Goal: Task Accomplishment & Management: Use online tool/utility

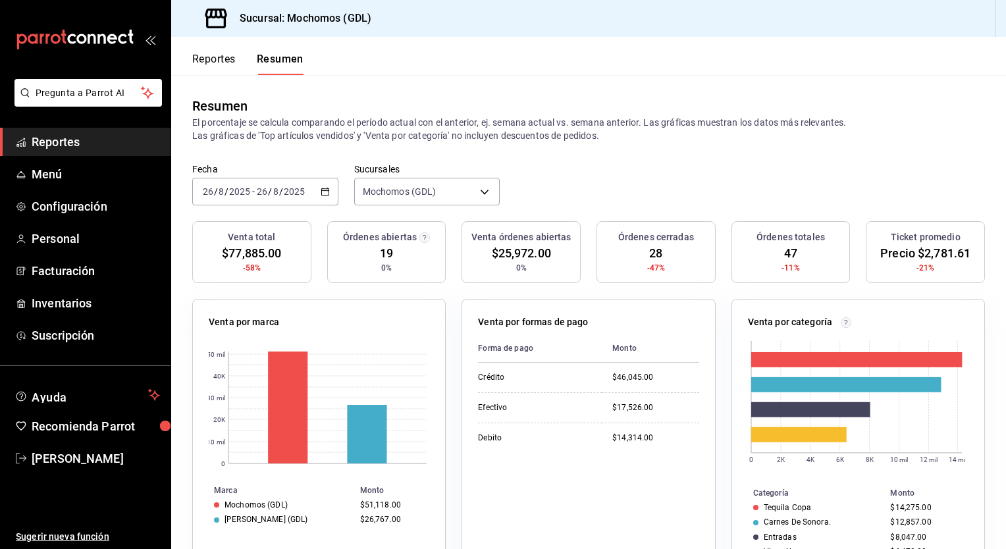
scroll to position [123, 0]
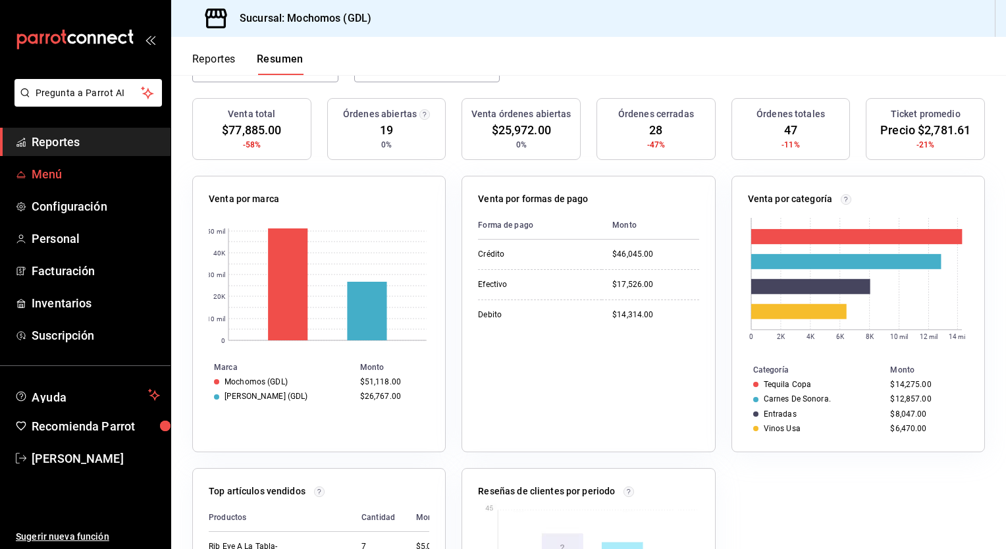
click at [80, 174] on span "Menú" at bounding box center [96, 174] width 128 height 18
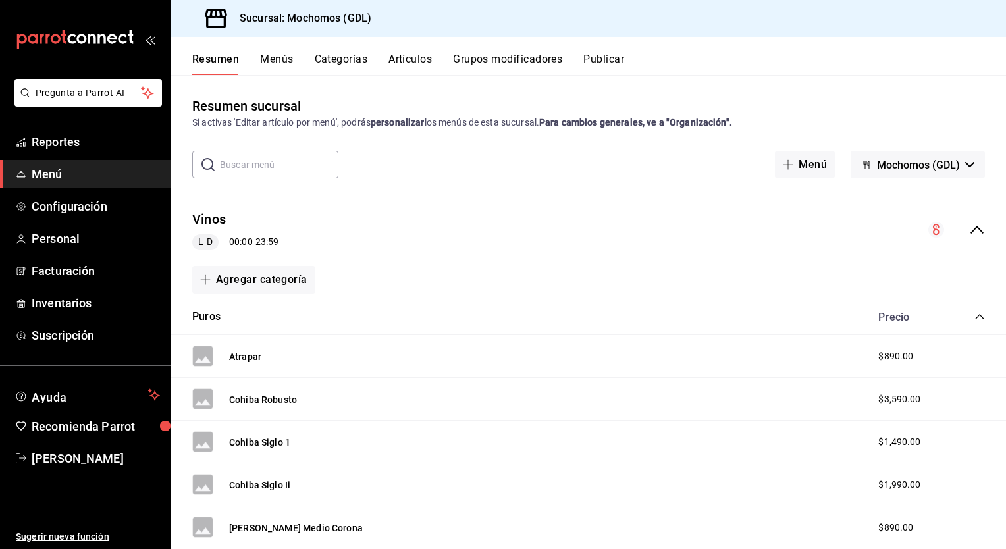
click at [82, 156] on ul "Reportes Menú Configuración Personal Facturación Inventarios Suscripción" at bounding box center [85, 239] width 170 height 222
click at [86, 144] on span "Reportes" at bounding box center [96, 142] width 128 height 18
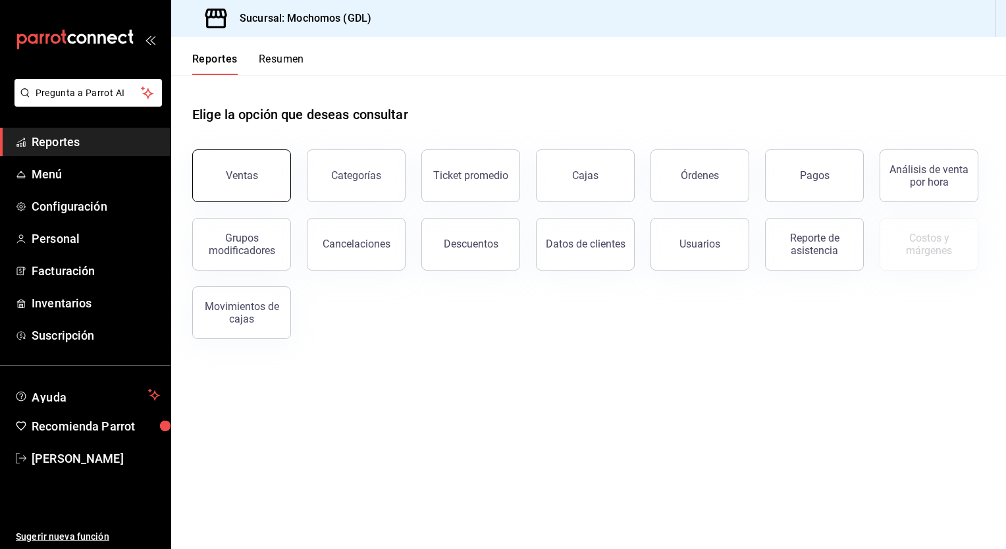
click at [213, 165] on button "Ventas" at bounding box center [241, 175] width 99 height 53
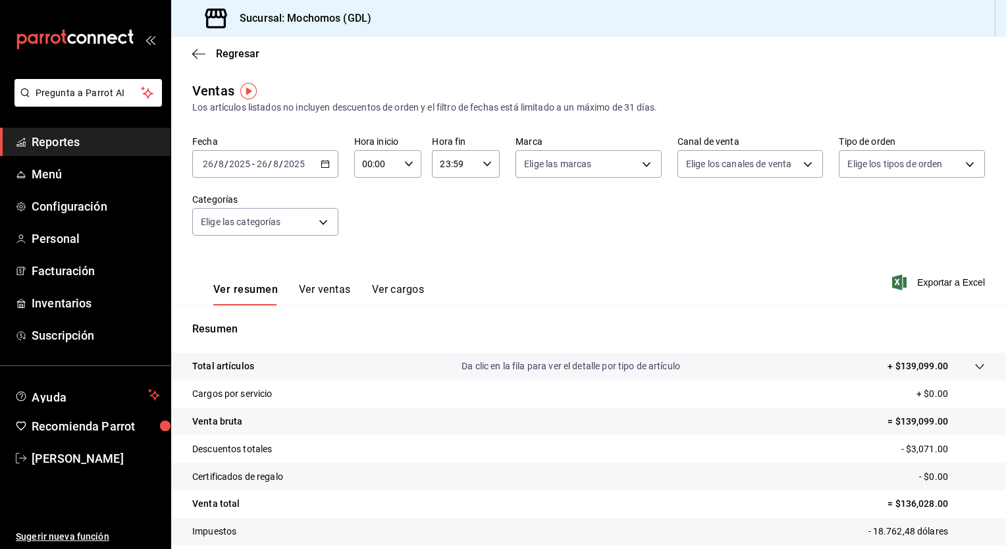
click at [324, 165] on icon "button" at bounding box center [324, 163] width 9 height 9
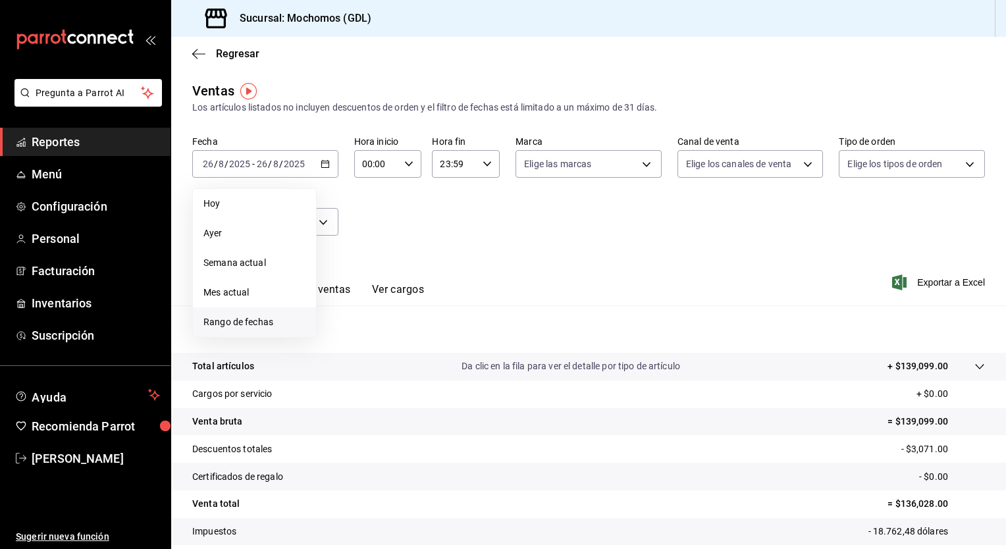
click at [247, 322] on span "Rango de fechas" at bounding box center [254, 322] width 102 height 14
click at [351, 362] on button "25" at bounding box center [343, 367] width 23 height 24
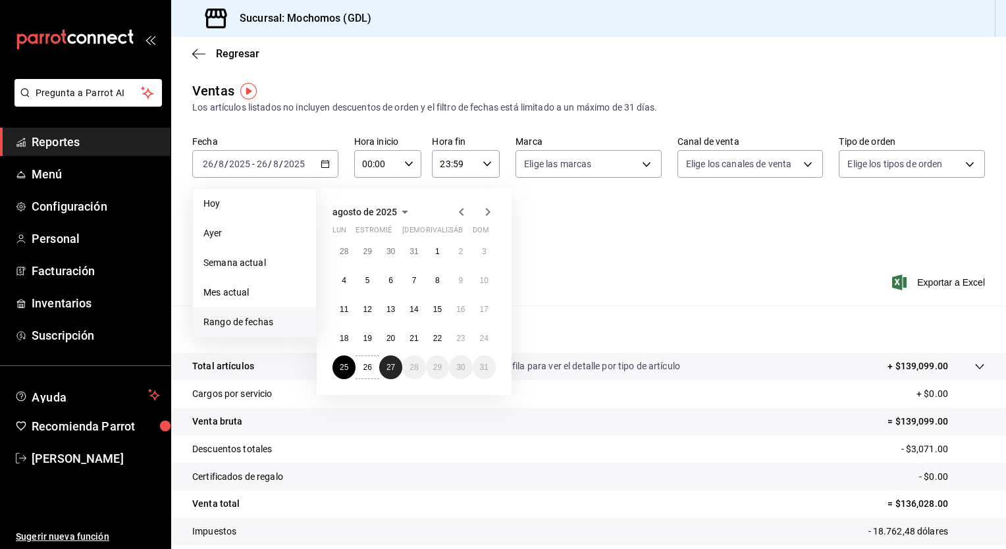
click at [392, 367] on abbr "27" at bounding box center [390, 367] width 9 height 9
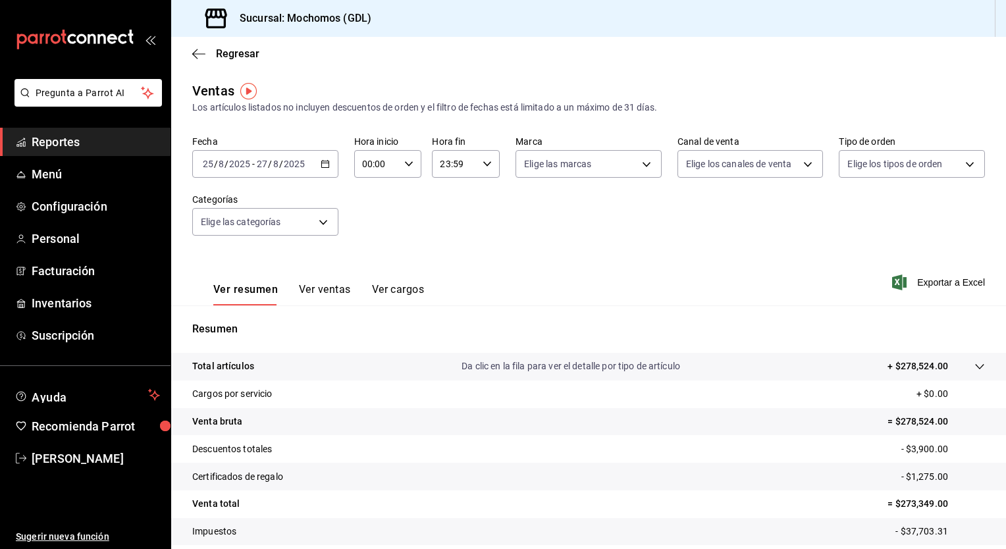
click at [405, 160] on icon "button" at bounding box center [408, 163] width 9 height 9
click at [368, 226] on button "05" at bounding box center [369, 231] width 28 height 26
type input "05:00"
click at [495, 164] on div at bounding box center [503, 274] width 1006 height 549
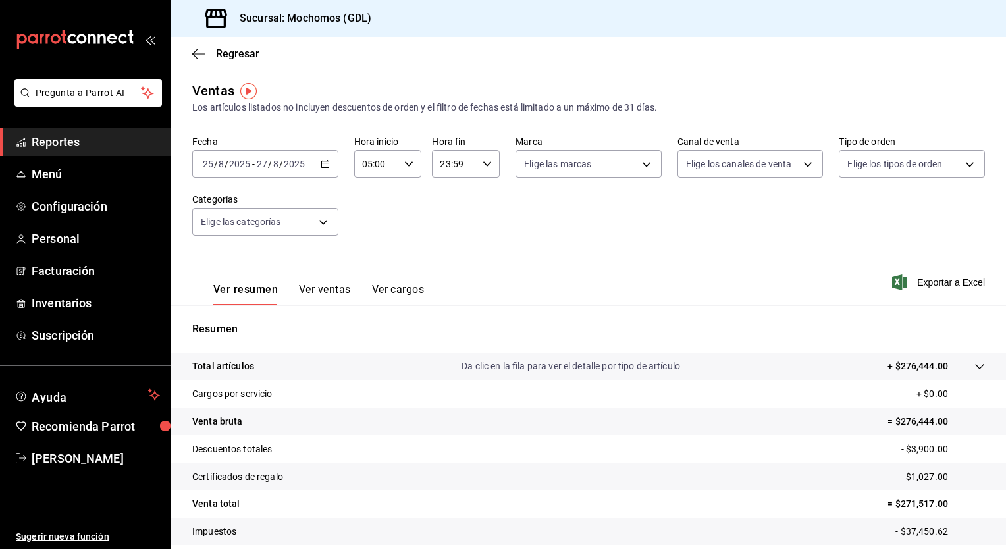
click at [486, 164] on icon "button" at bounding box center [486, 163] width 9 height 9
click at [444, 230] on button "05" at bounding box center [446, 240] width 28 height 26
click at [489, 188] on button "00" at bounding box center [479, 197] width 28 height 26
type input "05:00"
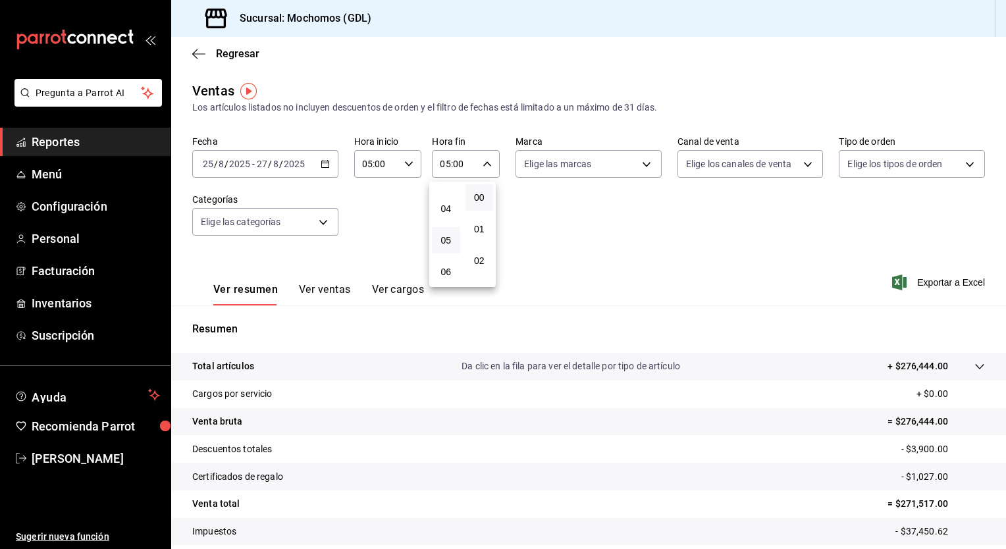
click at [648, 153] on div at bounding box center [503, 274] width 1006 height 549
click at [647, 156] on body "Pregunta a Parrot AI Reportes Menú Configuración Personal Facturación Inventari…" at bounding box center [503, 274] width 1006 height 549
click at [603, 217] on li "Ver todas" at bounding box center [583, 213] width 143 height 39
type input "36c25d4a-7cb0-456c-a434-e981d54830bc,9cac9703-0c5a-4d8b-addd-5b6b571d65b9"
checkbox input "true"
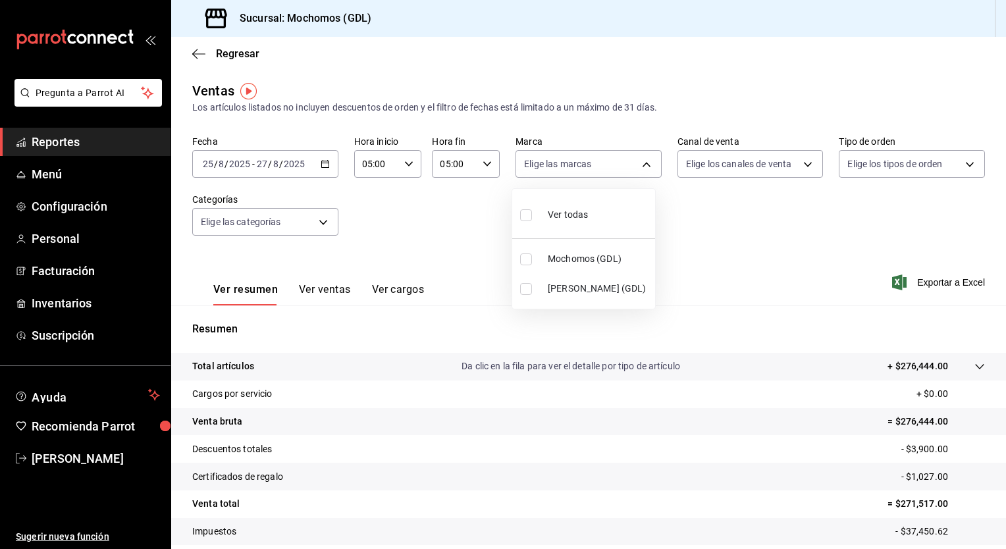
checkbox input "true"
click at [807, 166] on div at bounding box center [503, 274] width 1006 height 549
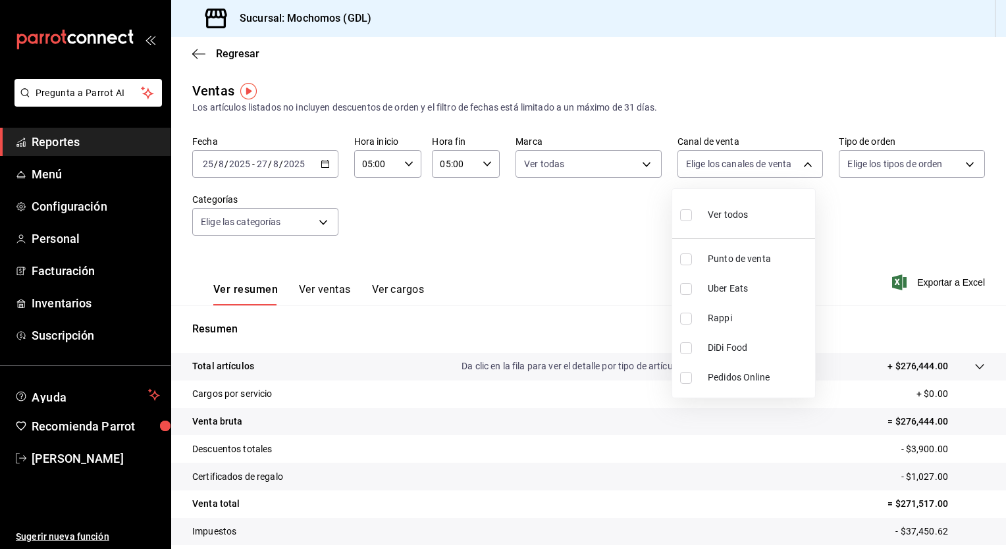
click at [807, 166] on body "Pregunta a Parrot AI Reportes Menú Configuración Personal Facturación Inventari…" at bounding box center [503, 274] width 1006 height 549
click at [782, 212] on li "Ver todos" at bounding box center [743, 213] width 143 height 39
type input "PARROT,UBER_EATS,RAPPI,DIDI_FOOD,ONLINE"
checkbox input "true"
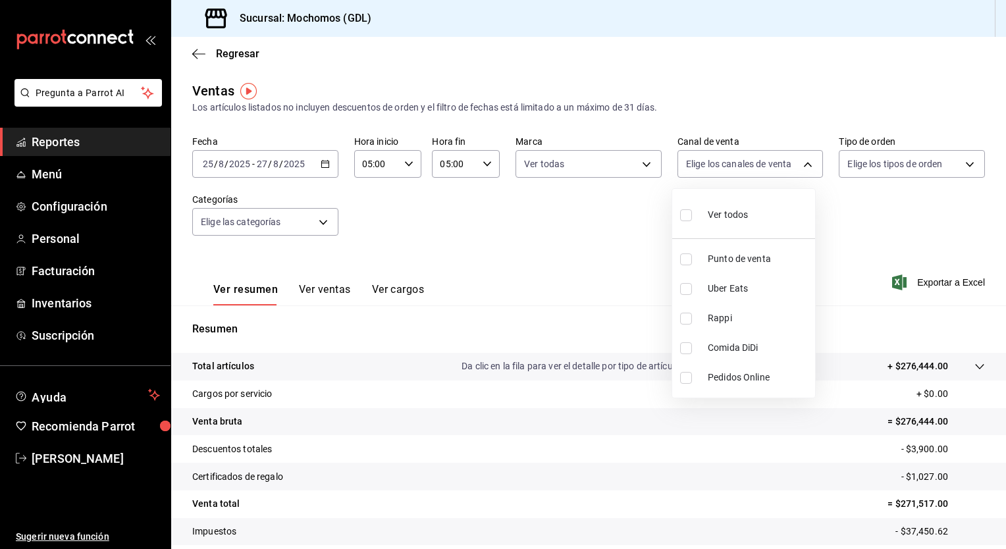
checkbox input "true"
click at [967, 162] on div at bounding box center [503, 274] width 1006 height 549
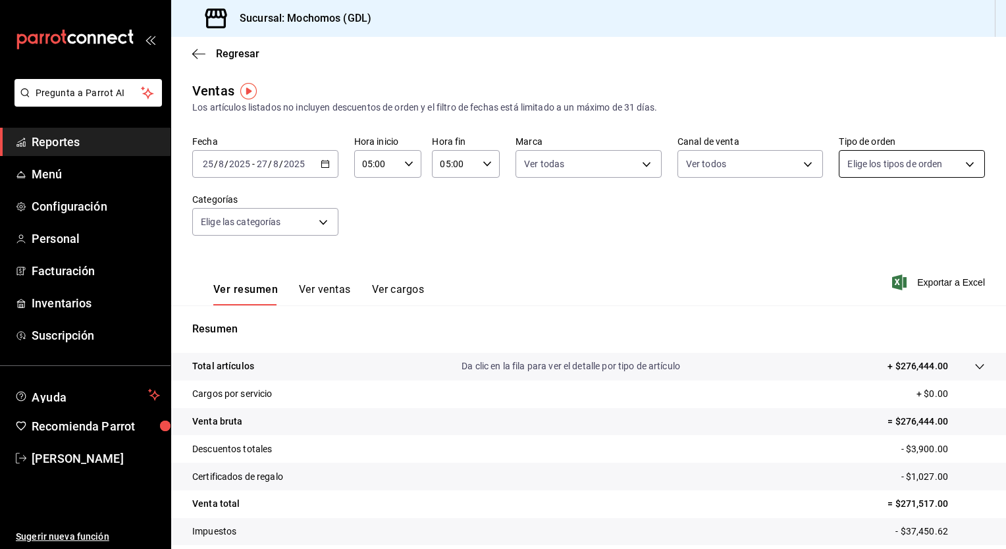
click at [963, 163] on body "Pregunta a Parrot AI Reportes Menú Configuración Personal Facturación Inventari…" at bounding box center [503, 274] width 1006 height 549
click at [921, 204] on li "Ver todos" at bounding box center [902, 213] width 143 height 39
type input "c3d0baef-30c0-4718-9d76-caab43e27316,13c4cc4a-99d2-42c0-ba96-c3de8c08c13d,7b791…"
checkbox input "true"
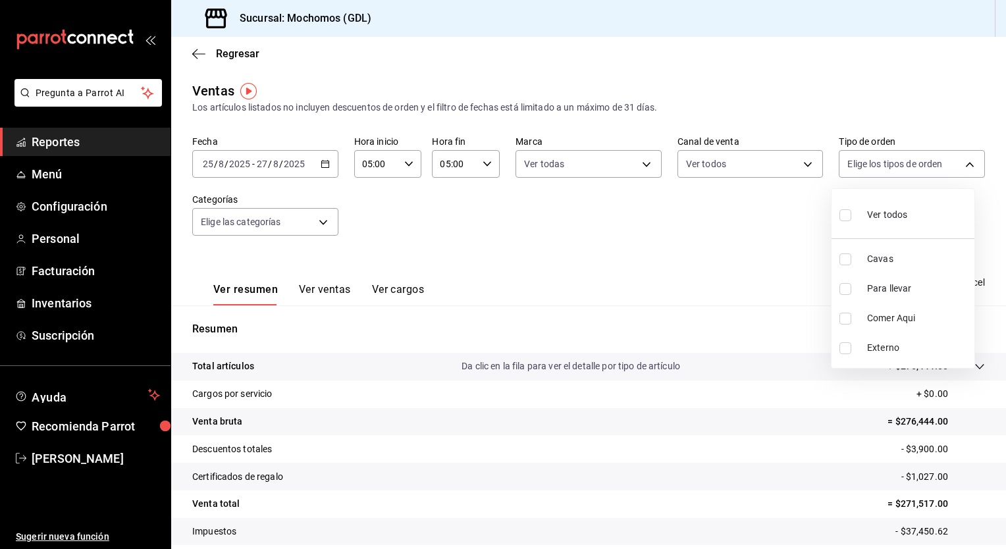
checkbox input "true"
click at [319, 217] on div at bounding box center [503, 274] width 1006 height 549
click at [319, 217] on body "Pregunta a Parrot AI Reportes Menú Configuración Personal Facturación Inventari…" at bounding box center [503, 274] width 1006 height 549
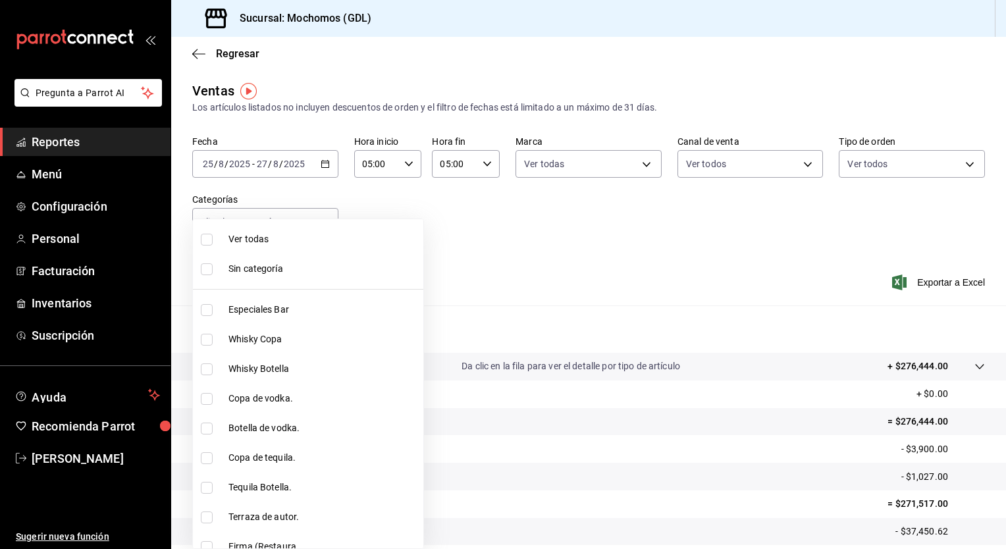
click at [308, 232] on span "Ver todas" at bounding box center [323, 239] width 190 height 14
type input "c0db8a99-aef8-4e9c-862d-72763fc5d605,0e6da5ad-e1ed-4623-8a7f-4db137866549,4ba6e…"
checkbox input "true"
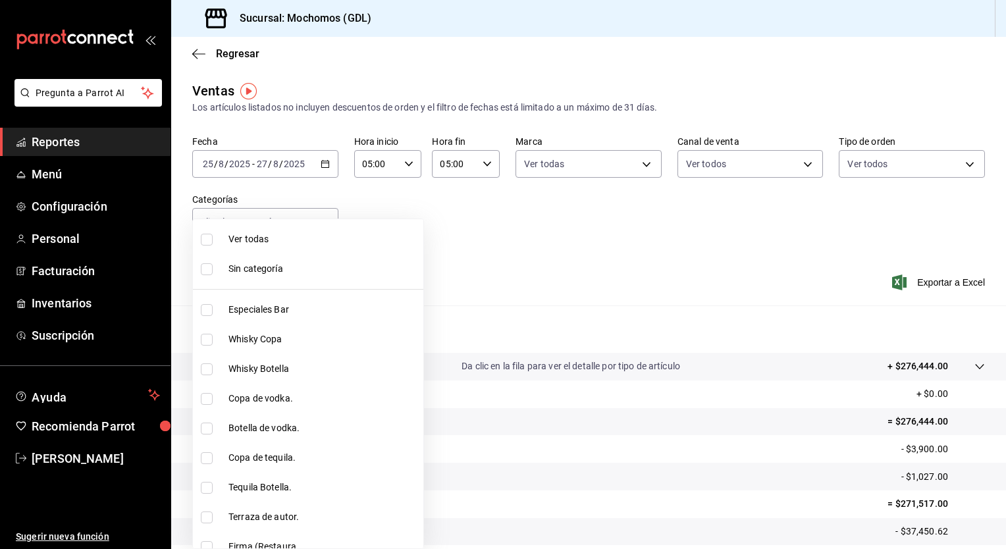
checkbox input "true"
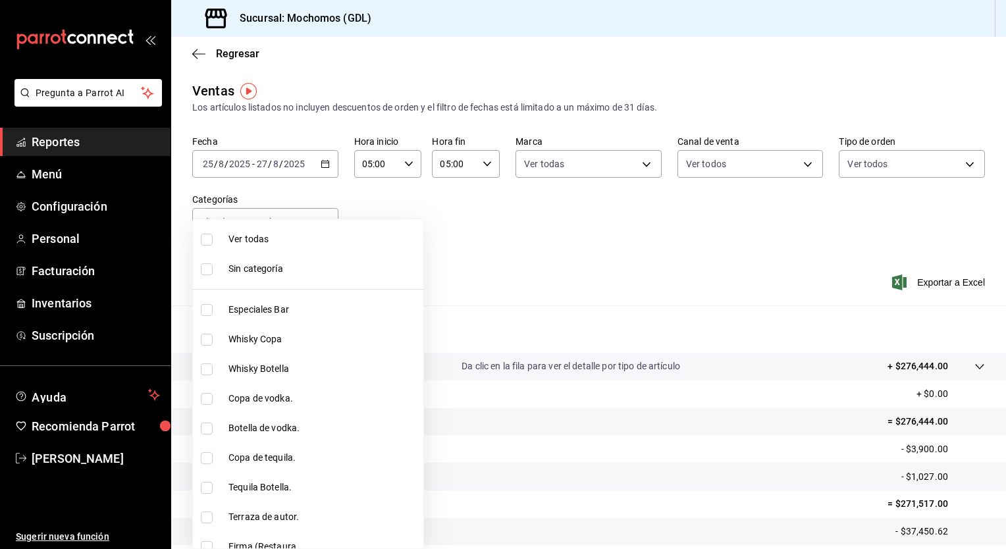
checkbox input "true"
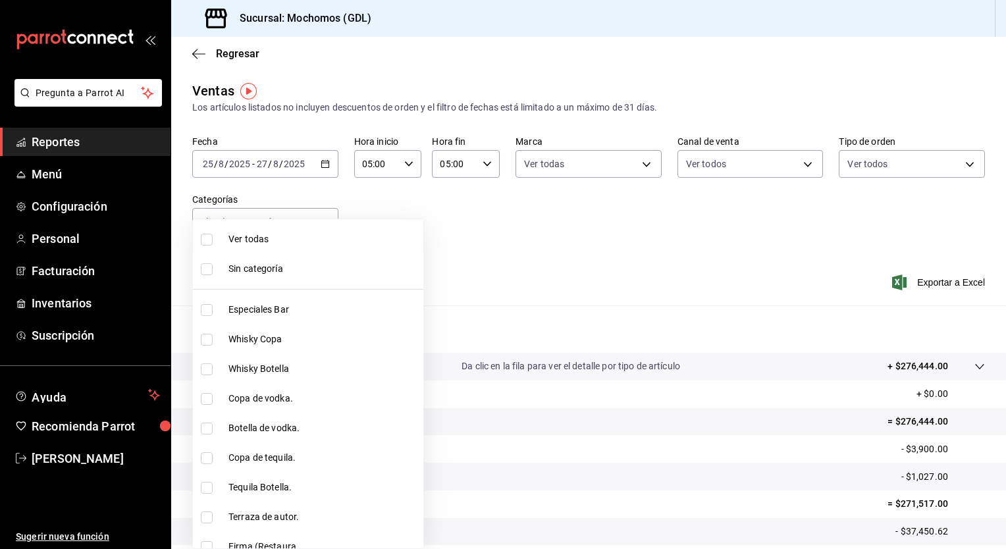
checkbox input "true"
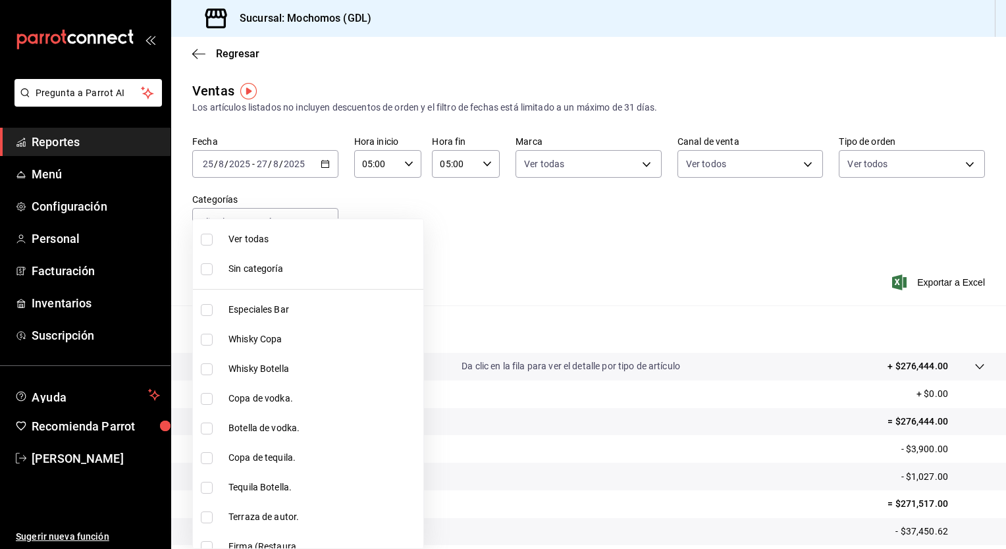
checkbox input "true"
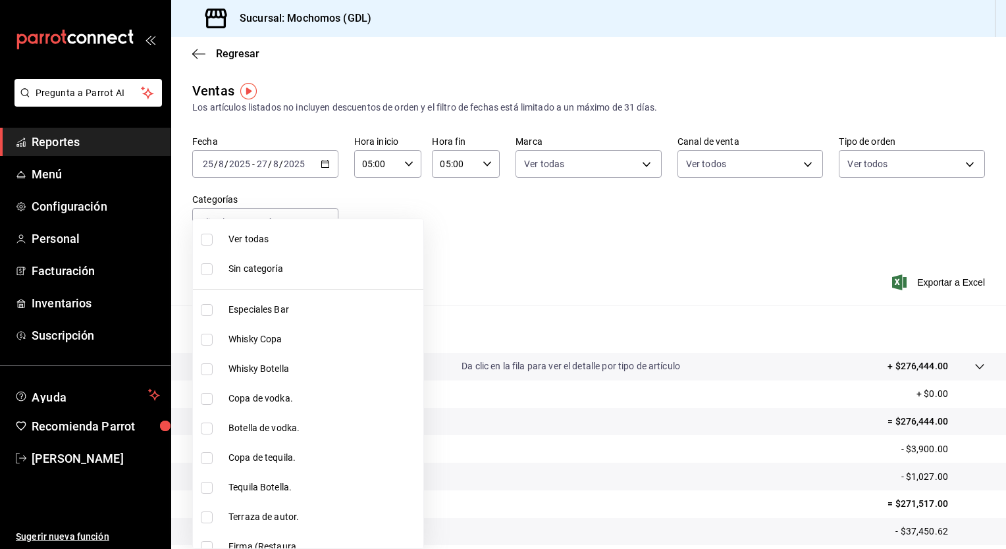
checkbox input "true"
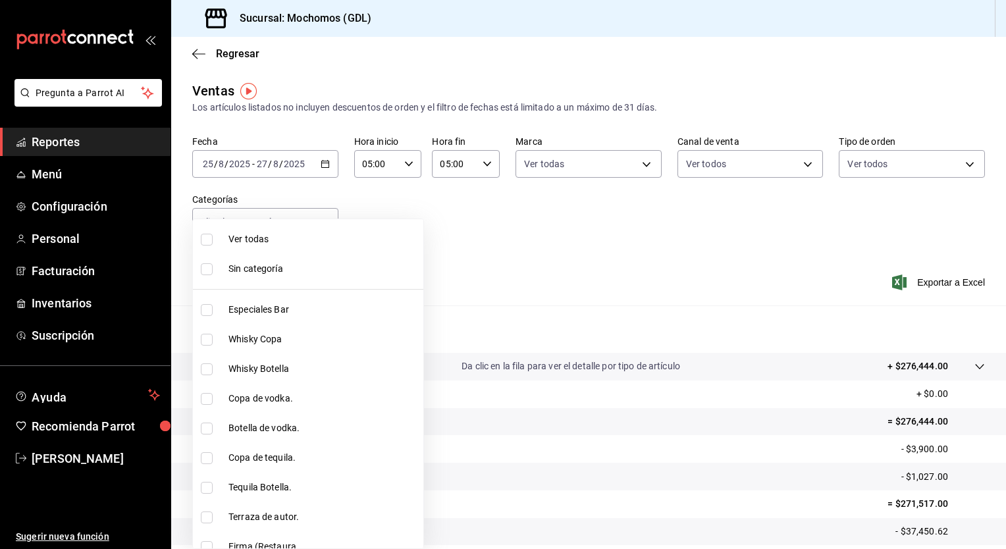
checkbox input "true"
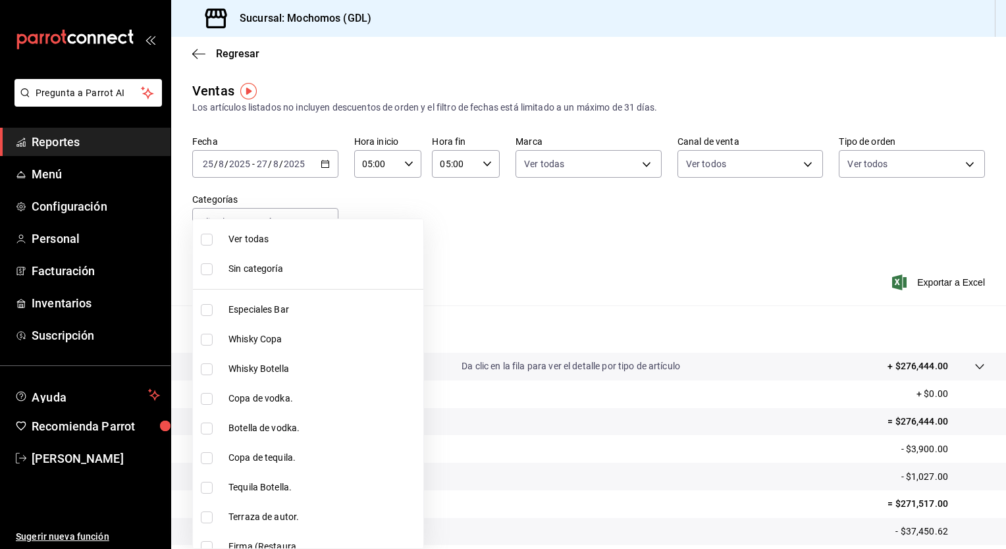
checkbox input "true"
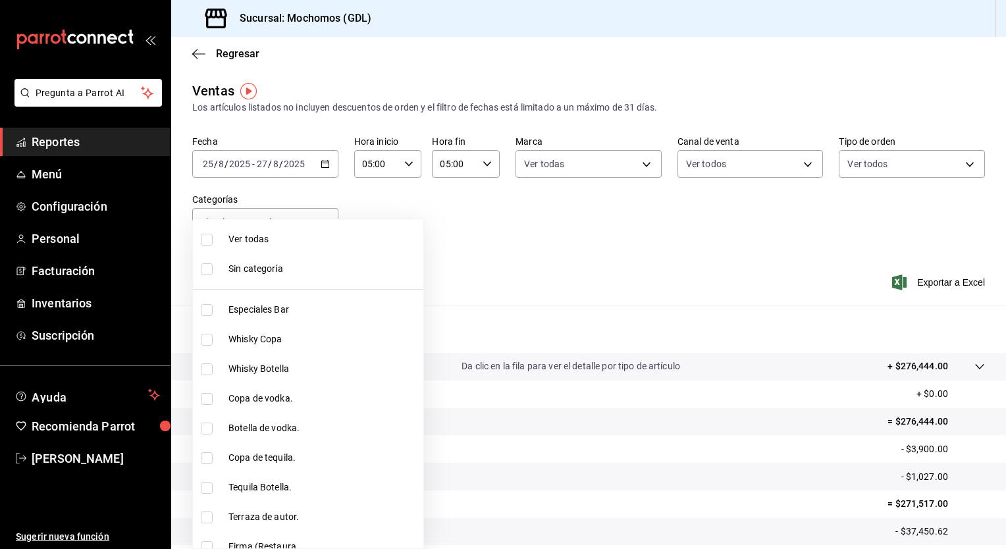
checkbox input "true"
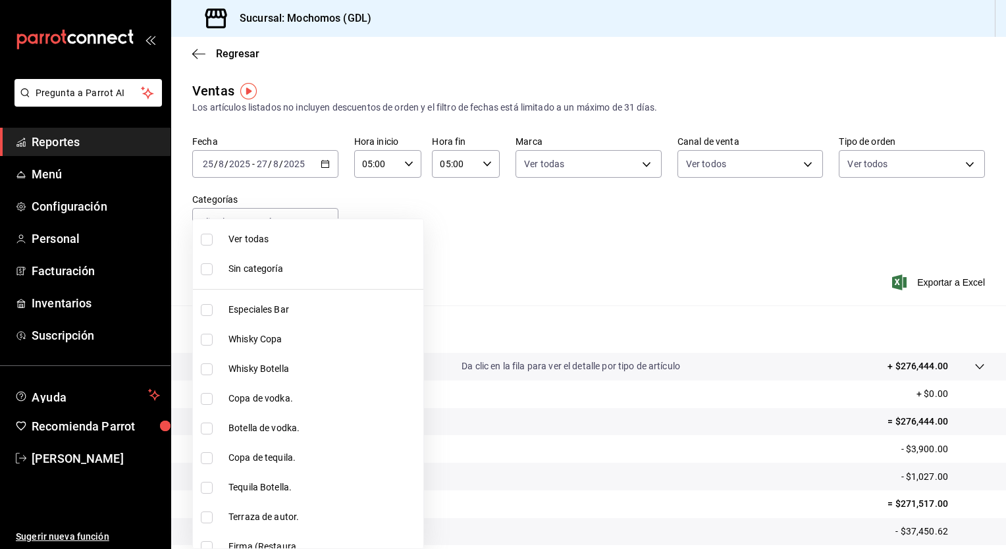
checkbox input "true"
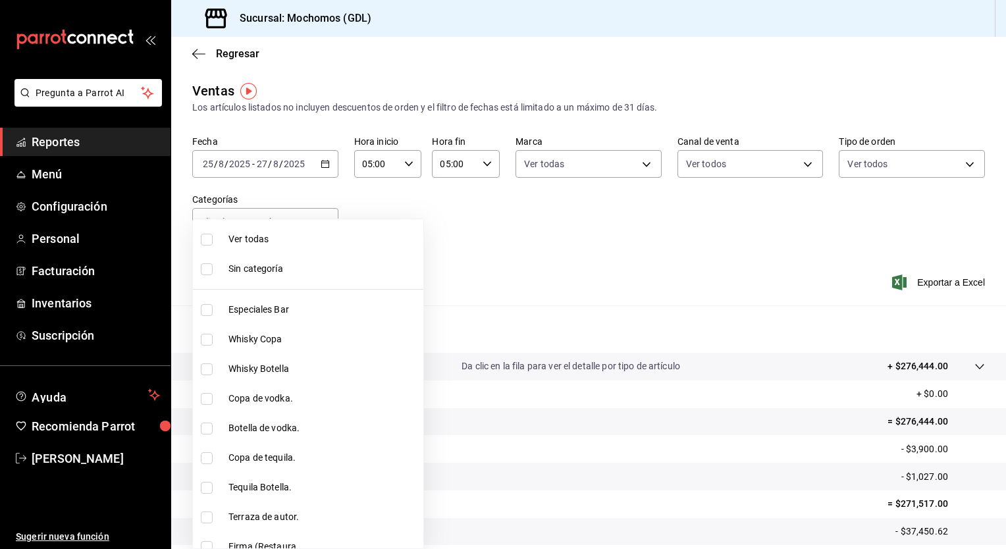
checkbox input "true"
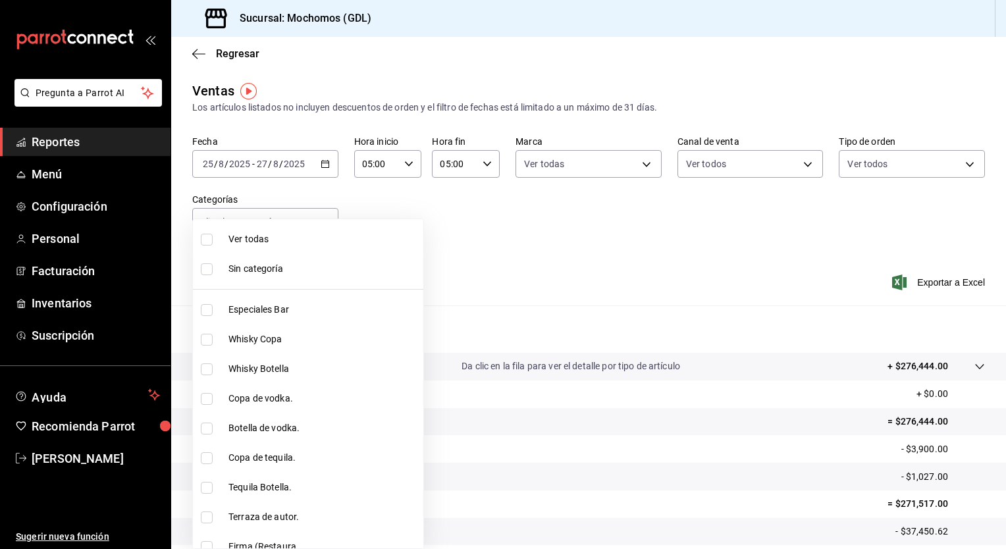
checkbox input "true"
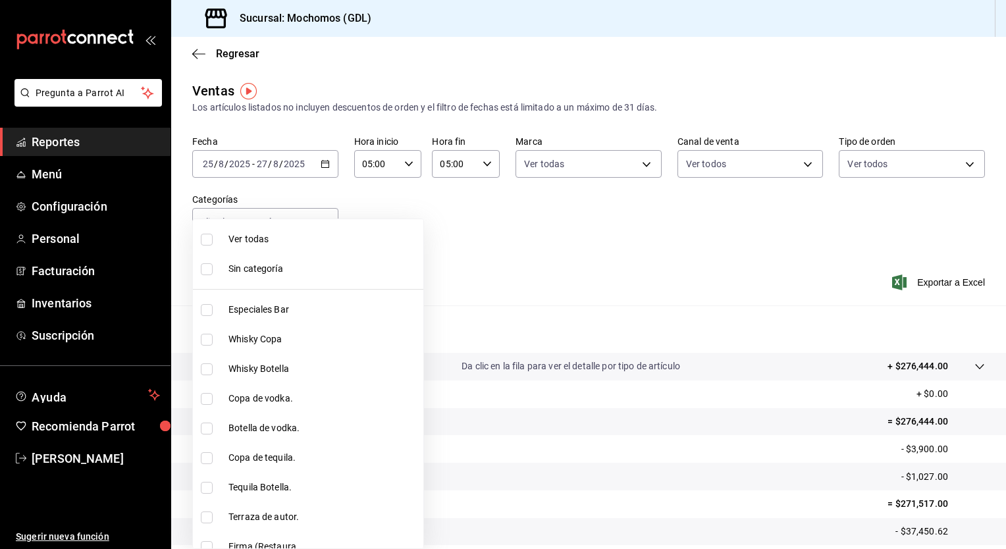
checkbox input "true"
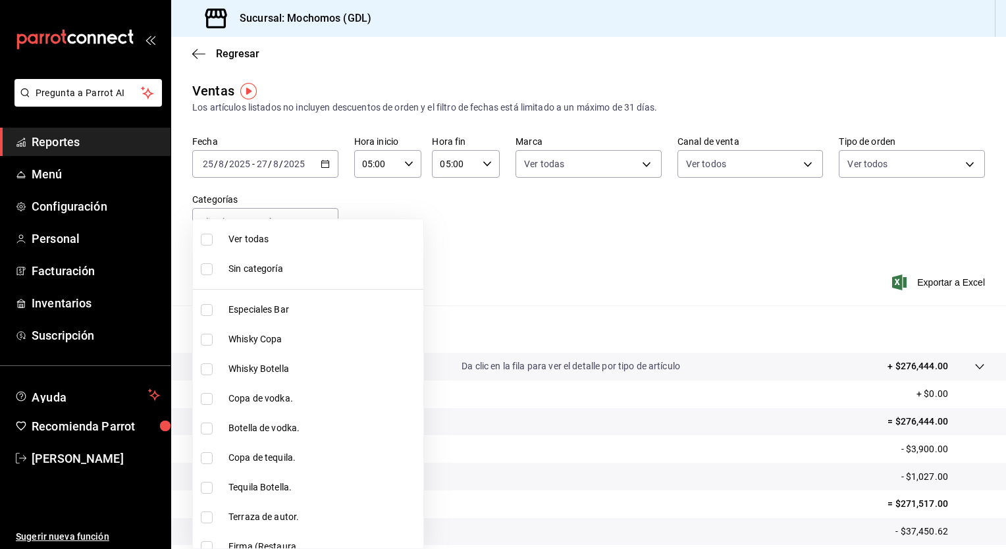
checkbox input "true"
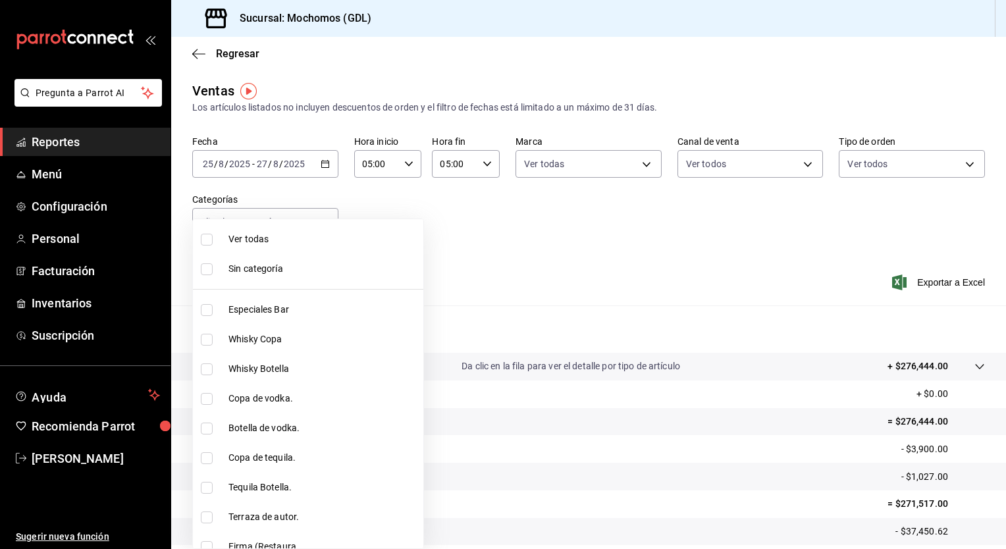
checkbox input "true"
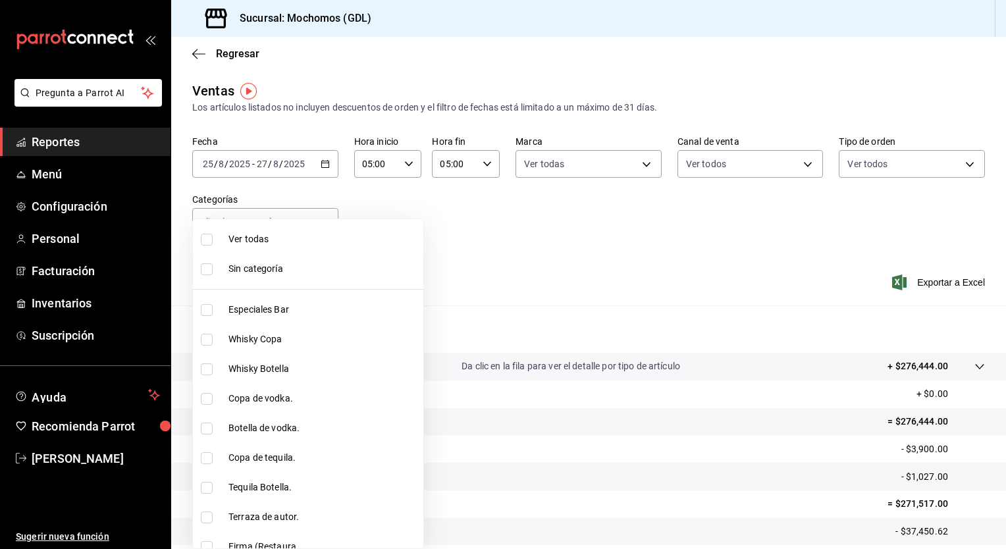
checkbox input "true"
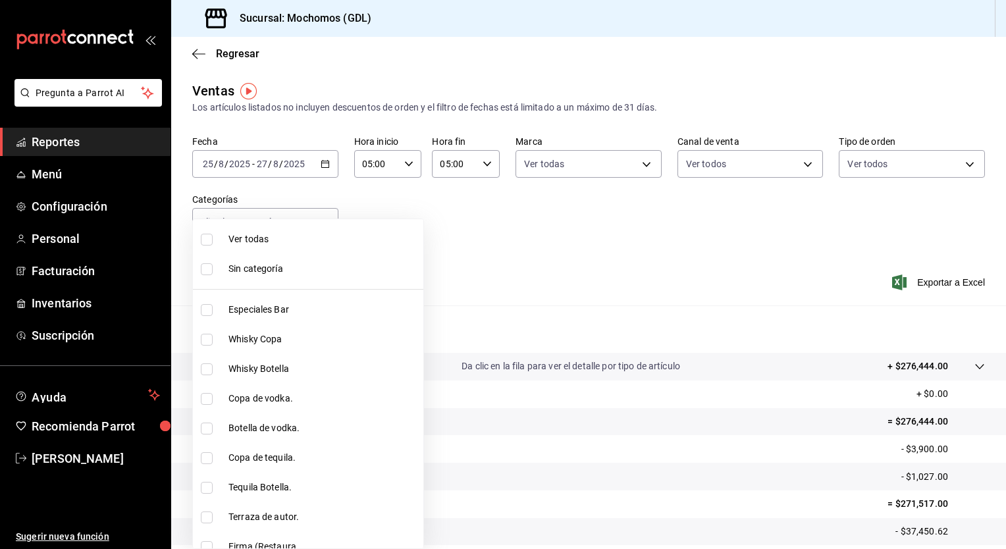
checkbox input "true"
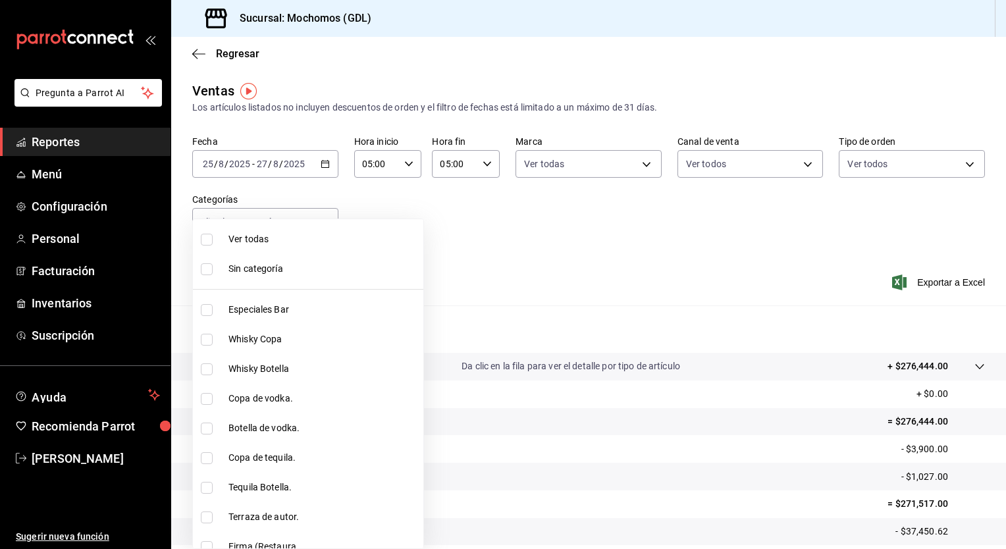
checkbox input "true"
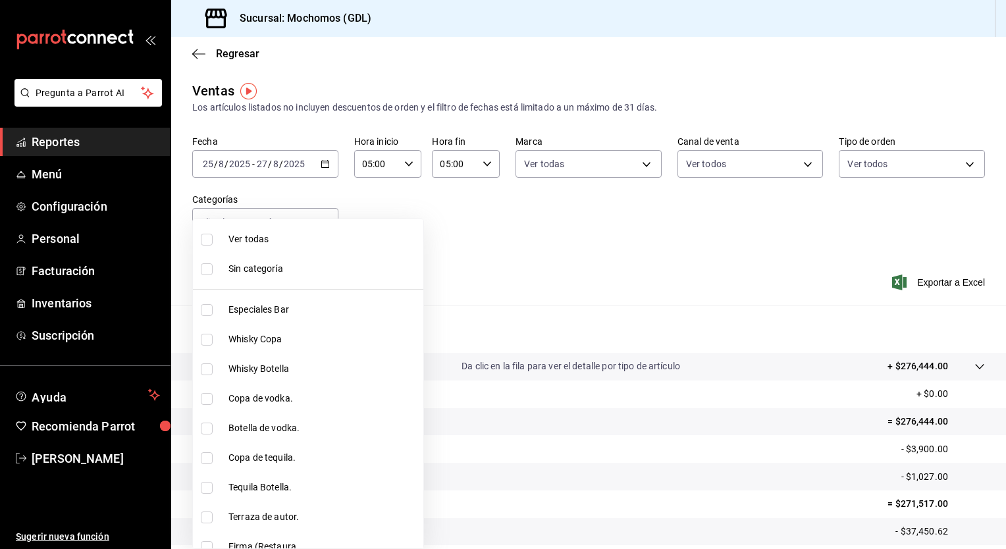
checkbox input "true"
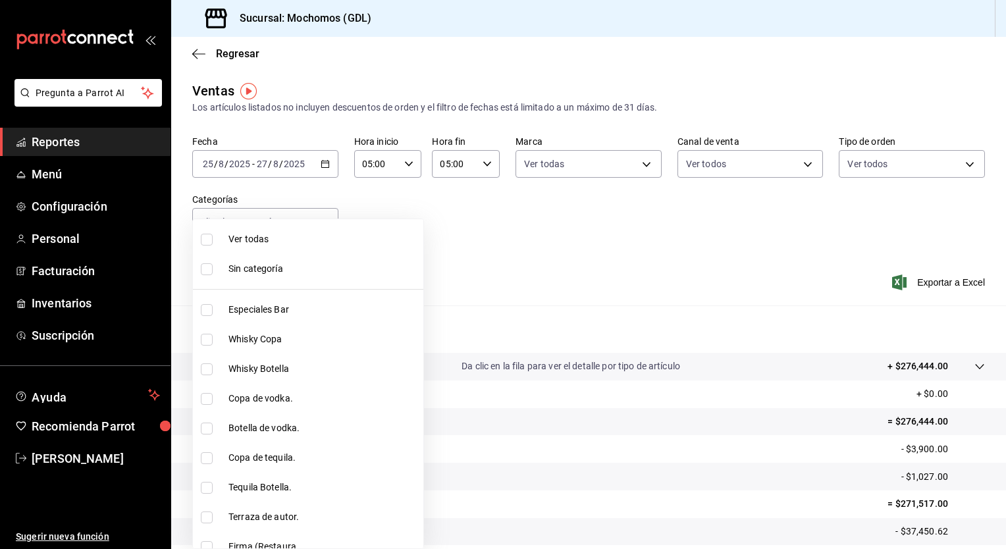
checkbox input "true"
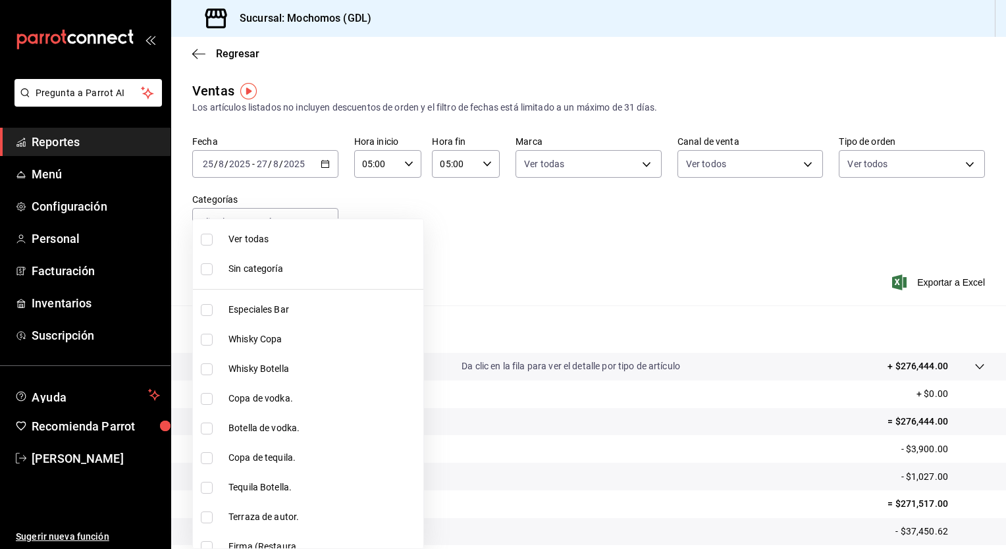
checkbox input "true"
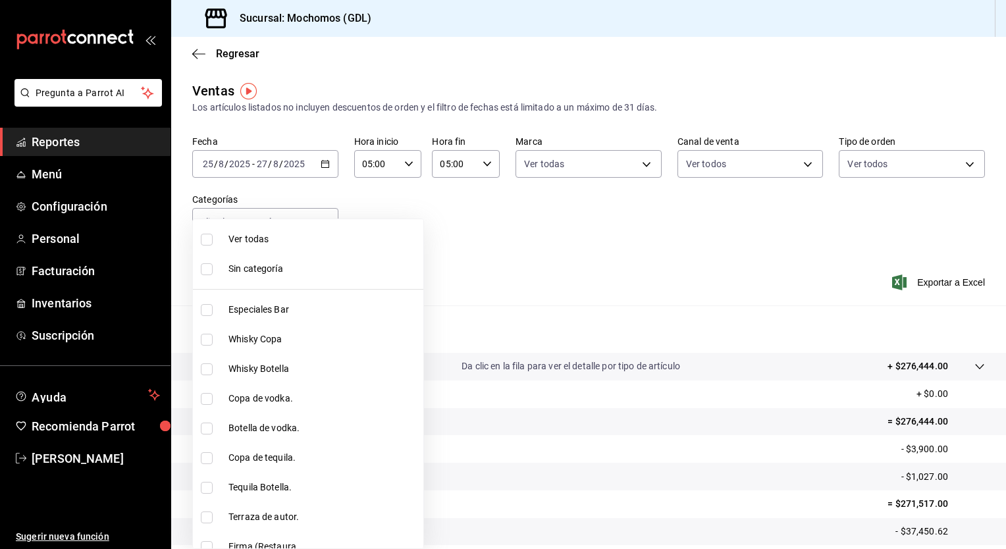
checkbox input "true"
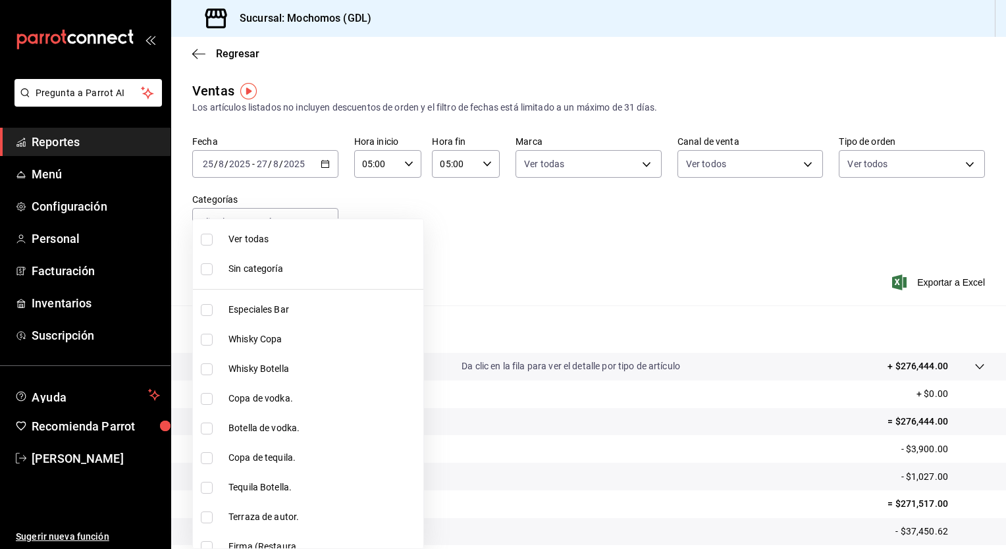
checkbox input "true"
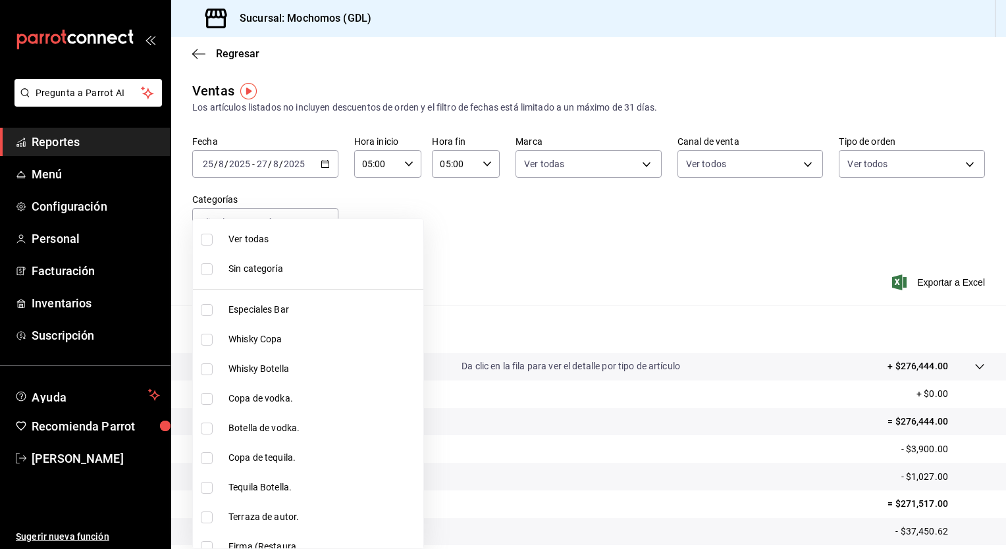
checkbox input "true"
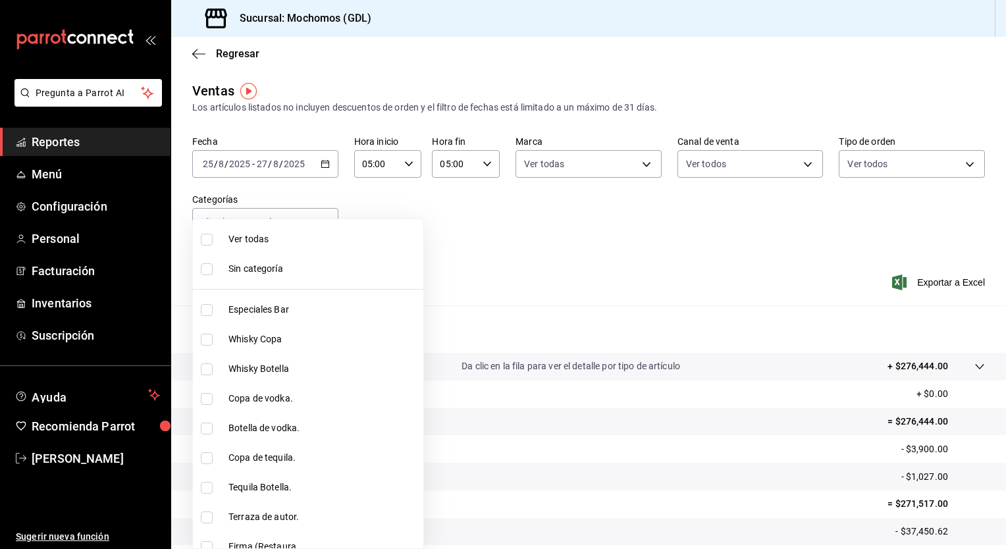
checkbox input "true"
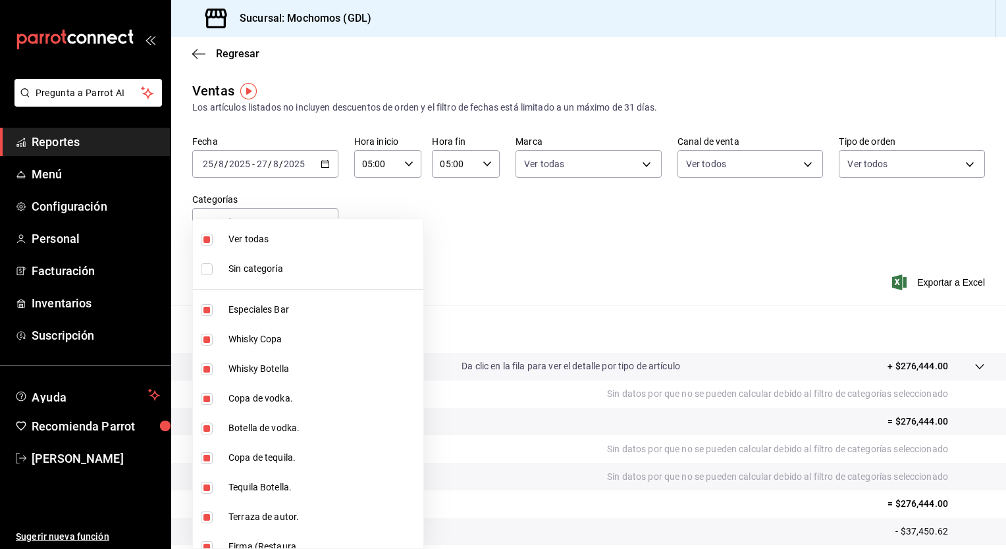
click at [929, 273] on div at bounding box center [503, 274] width 1006 height 549
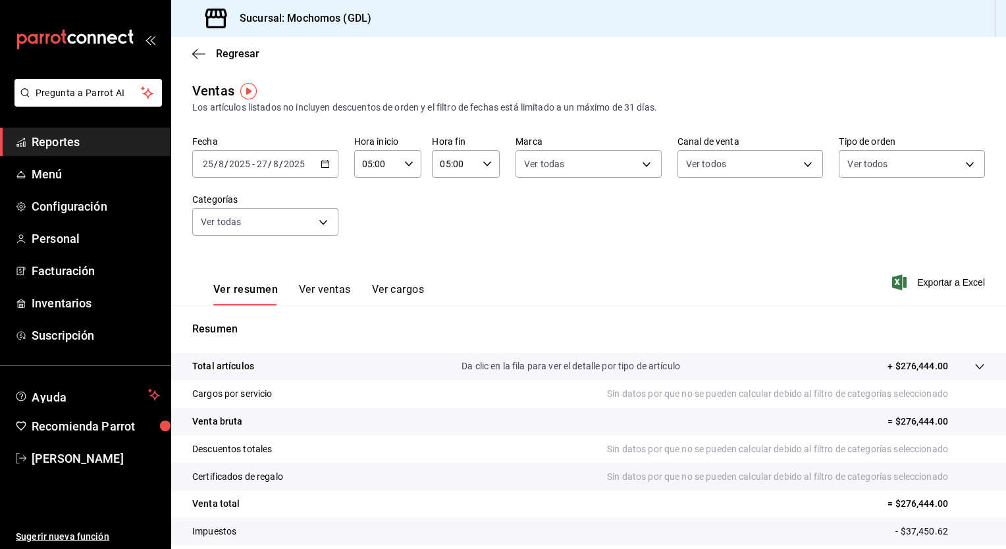
click at [932, 280] on font "Exportar a Excel" at bounding box center [951, 282] width 68 height 11
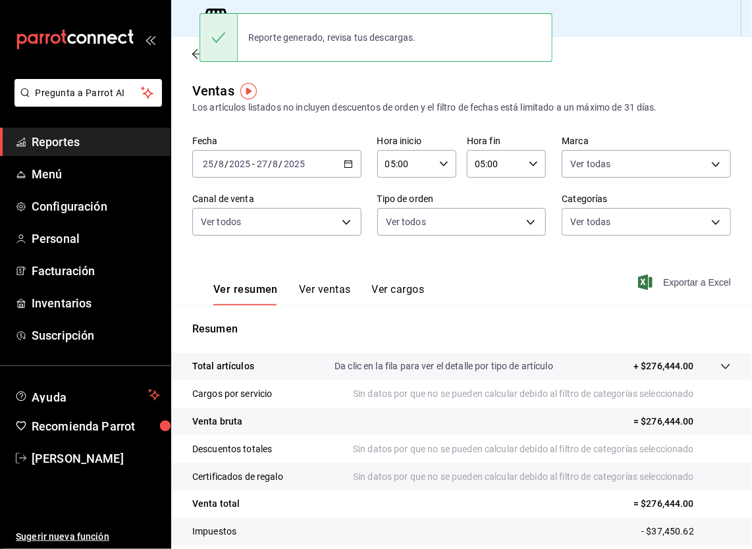
click at [663, 277] on font "Exportar a Excel" at bounding box center [697, 282] width 68 height 11
